Goal: Information Seeking & Learning: Find specific fact

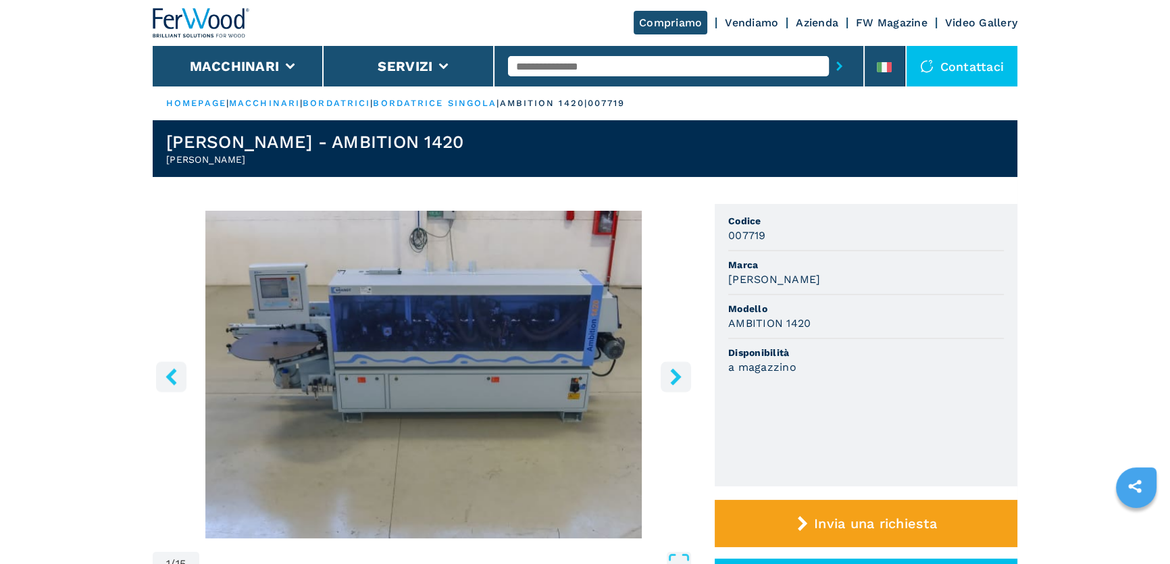
click at [572, 64] on input "text" at bounding box center [668, 66] width 321 height 20
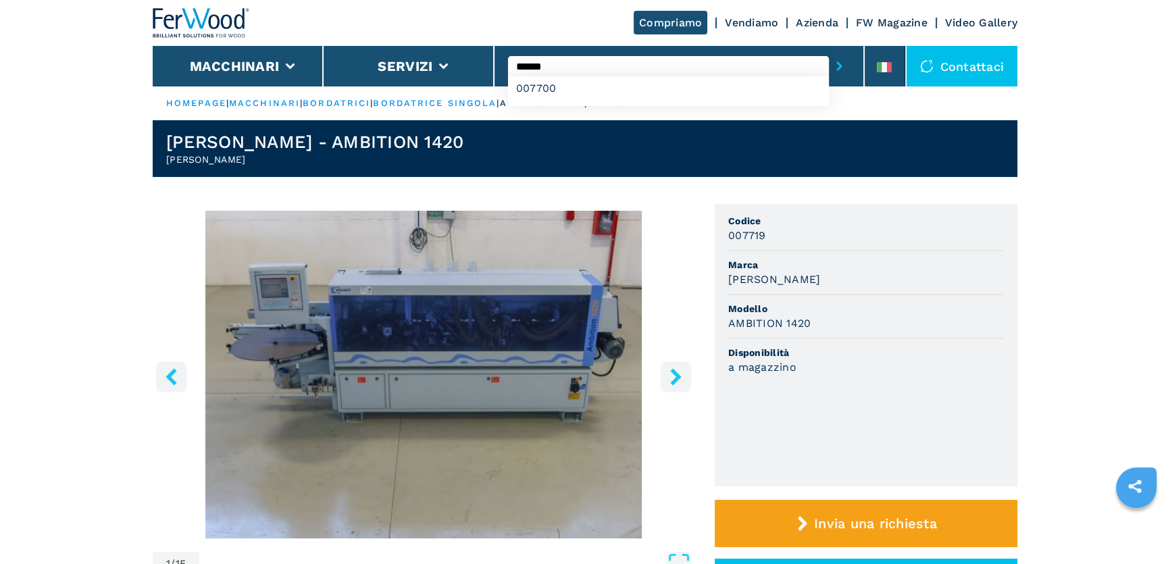
type input "******"
click at [829, 51] on button "submit-button" at bounding box center [839, 66] width 21 height 31
